Goal: Find specific page/section: Find specific page/section

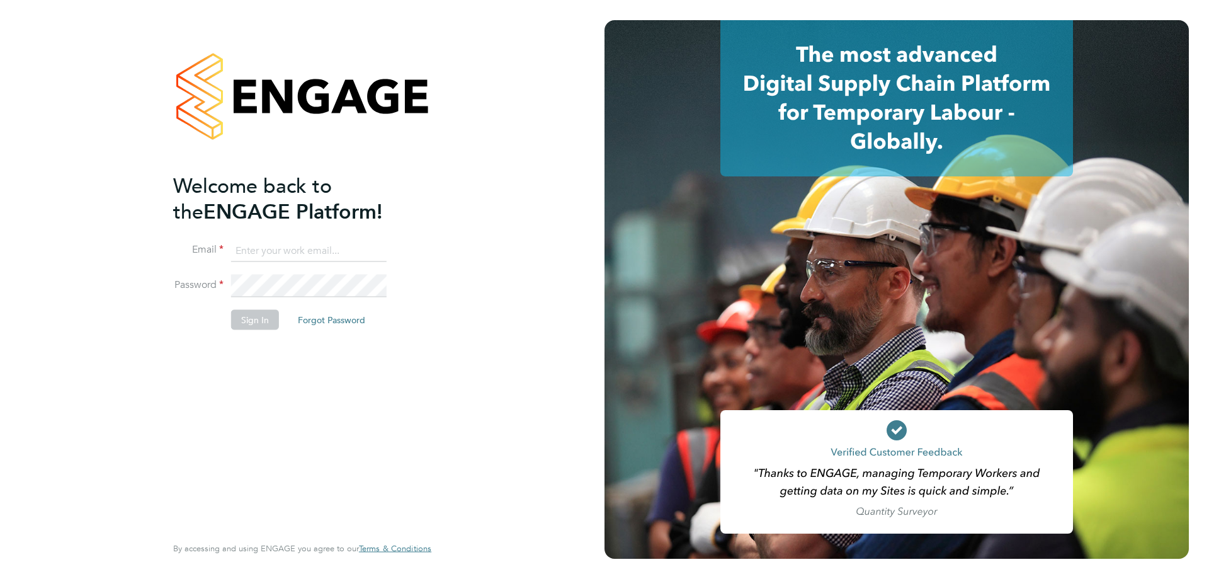
type input "jamespedley@jambo.co"
click at [256, 321] on button "Sign In" at bounding box center [255, 319] width 48 height 20
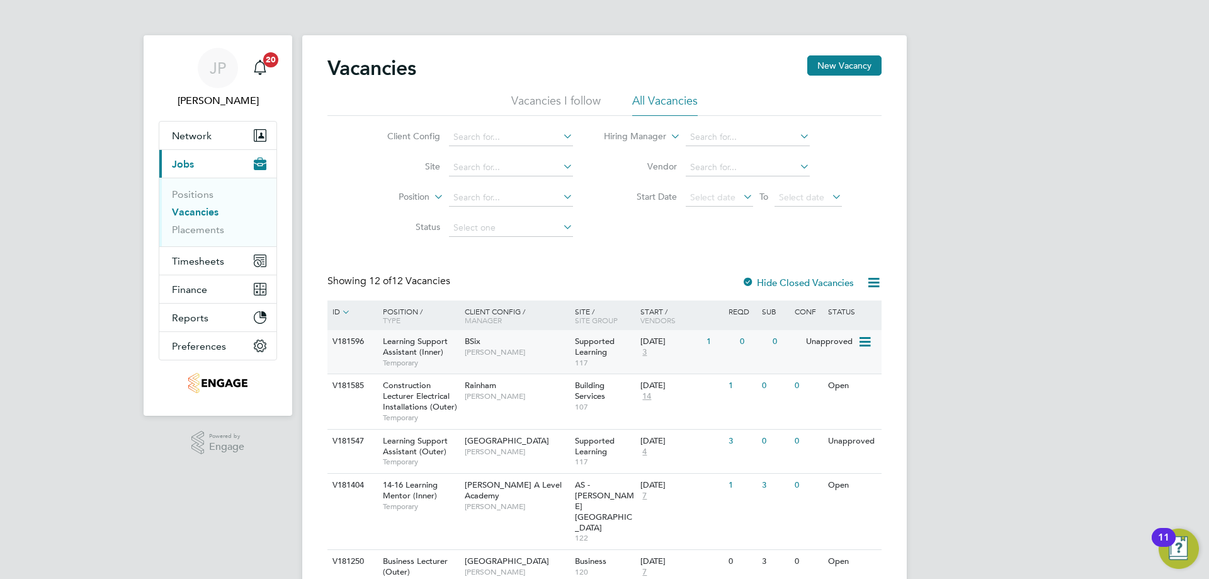
click at [537, 355] on span "Rachel Johnson" at bounding box center [517, 352] width 104 height 10
